Goal: Information Seeking & Learning: Learn about a topic

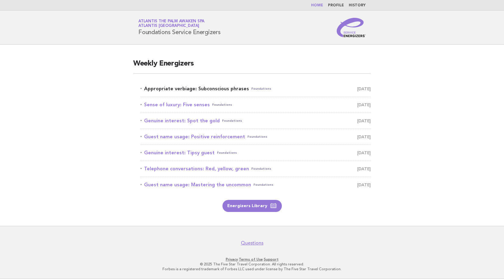
click at [175, 87] on link "Appropriate verbiage: Subconscious phrases Foundations [DATE]" at bounding box center [255, 88] width 230 height 8
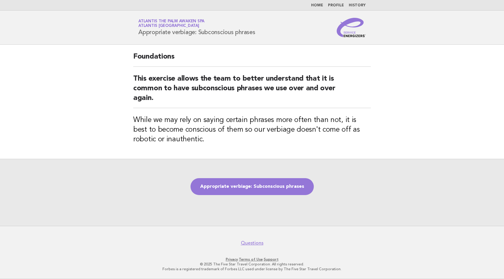
drag, startPoint x: 138, startPoint y: 32, endPoint x: 257, endPoint y: 33, distance: 118.5
click at [255, 33] on h1 "Service Energizers Atlantis The Palm Awaken Spa Atlantis Dubai Appropriate verb…" at bounding box center [196, 28] width 117 height 16
copy h1 "Appropriate verbiage: Subconscious phrases"
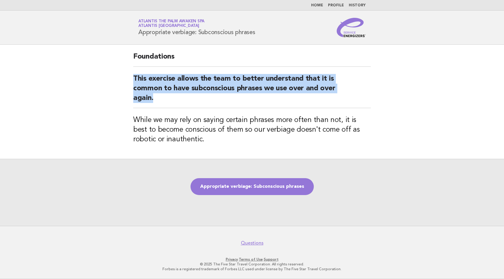
drag, startPoint x: 133, startPoint y: 78, endPoint x: 155, endPoint y: 94, distance: 27.1
click at [155, 94] on div "Foundations This exercise allows the team to better understand that it is commo…" at bounding box center [252, 102] width 252 height 114
copy h2 "This exercise allows the team to better understand that it is common to have su…"
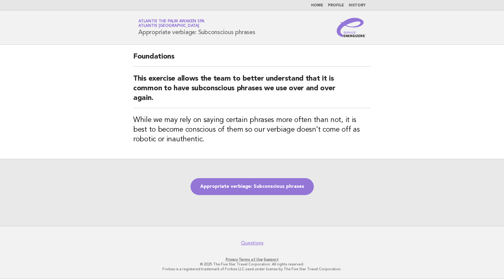
click at [227, 143] on h3 "While we may rely on saying certain phrases more often than not, it is best to …" at bounding box center [252, 129] width 238 height 29
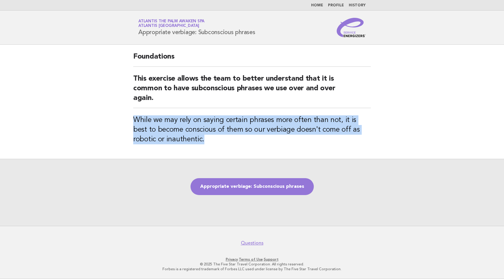
drag, startPoint x: 134, startPoint y: 118, endPoint x: 181, endPoint y: 136, distance: 50.4
click at [181, 136] on h3 "While we may rely on saying certain phrases more often than not, it is best to …" at bounding box center [252, 129] width 238 height 29
copy h3 "While we may rely on saying certain phrases more often than not, it is best to …"
click at [251, 192] on link "Appropriate verbiage: Subconscious phrases" at bounding box center [251, 186] width 123 height 17
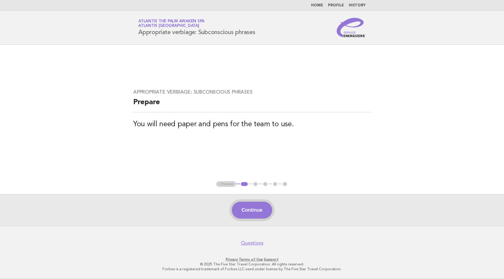
click at [265, 210] on button "Continue" at bounding box center [252, 209] width 40 height 17
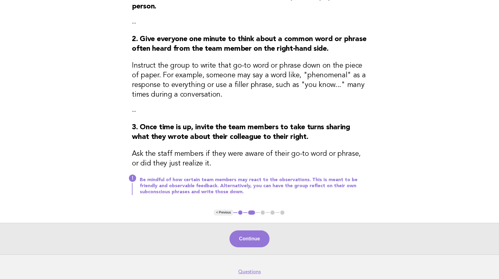
scroll to position [90, 0]
click at [259, 239] on button "Continue" at bounding box center [250, 238] width 40 height 17
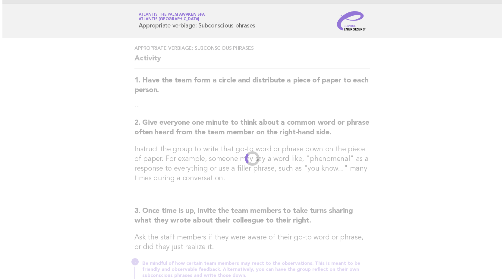
scroll to position [0, 0]
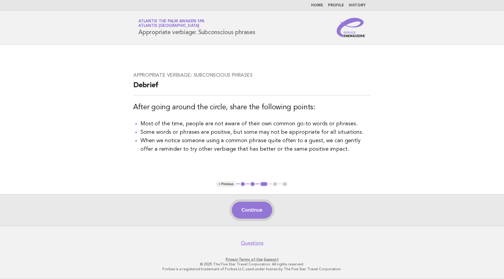
click at [255, 212] on button "Continue" at bounding box center [252, 209] width 40 height 17
